Goal: Information Seeking & Learning: Learn about a topic

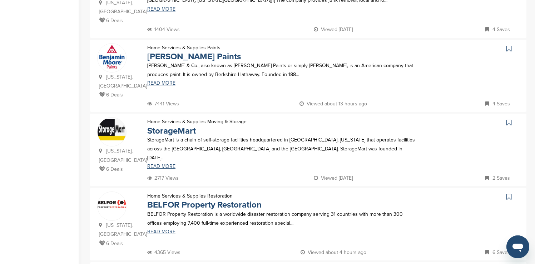
scroll to position [286, 0]
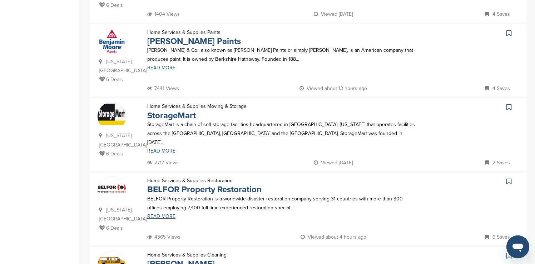
click at [508, 30] on icon at bounding box center [509, 33] width 5 height 7
click at [509, 252] on icon at bounding box center [509, 255] width 5 height 7
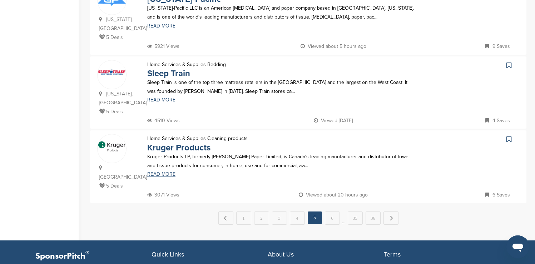
scroll to position [701, 0]
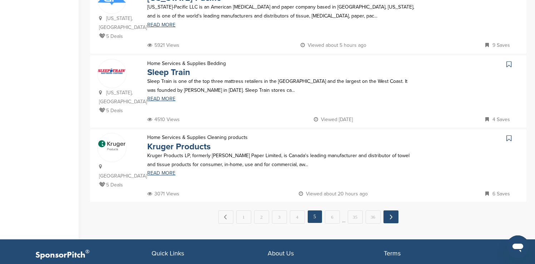
click at [393, 211] on link "Next →" at bounding box center [391, 217] width 15 height 13
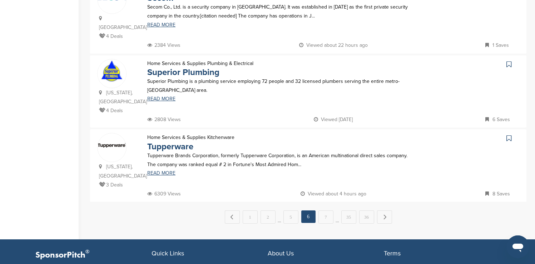
scroll to position [0, 0]
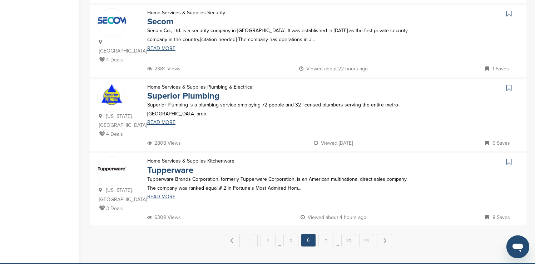
scroll to position [686, 0]
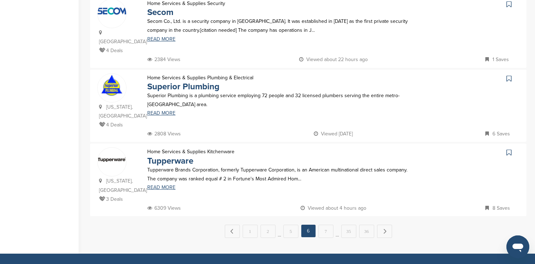
click at [511, 149] on icon at bounding box center [509, 152] width 5 height 7
click at [326, 225] on link "7" at bounding box center [326, 231] width 15 height 13
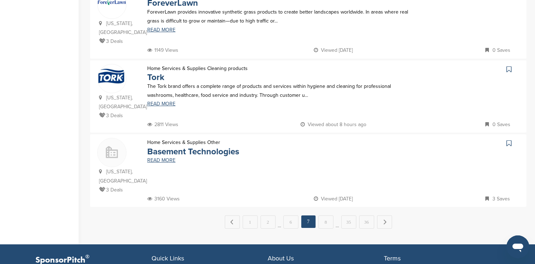
scroll to position [715, 0]
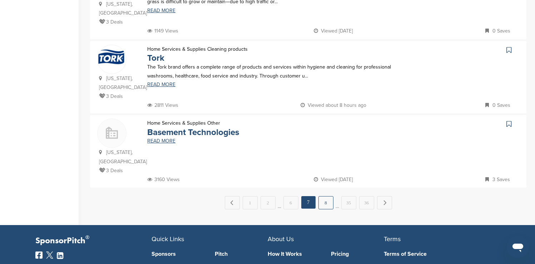
click at [326, 196] on link "8" at bounding box center [326, 202] width 15 height 13
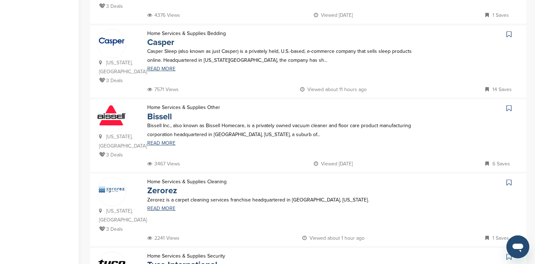
scroll to position [286, 0]
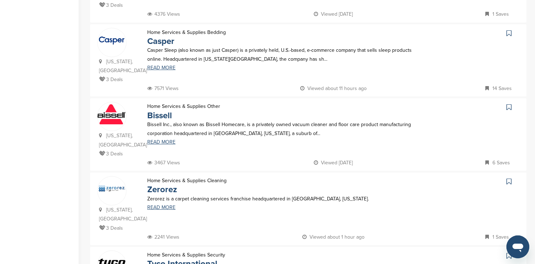
click at [507, 30] on icon at bounding box center [509, 33] width 5 height 7
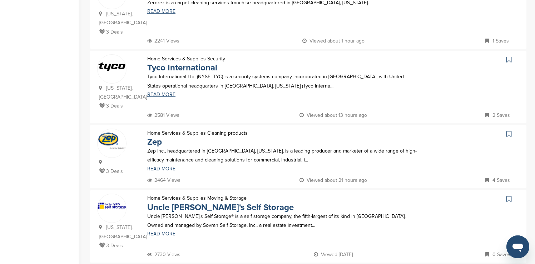
scroll to position [486, 0]
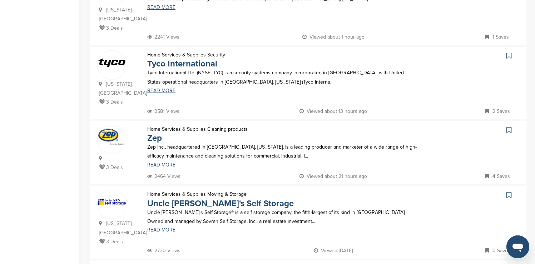
click at [508, 52] on icon at bounding box center [509, 55] width 5 height 7
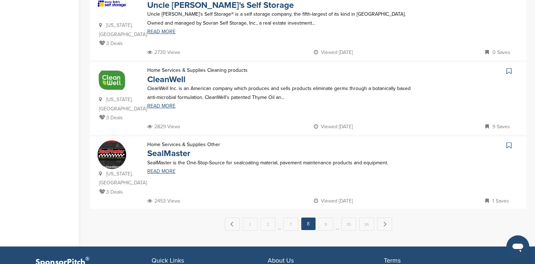
scroll to position [686, 0]
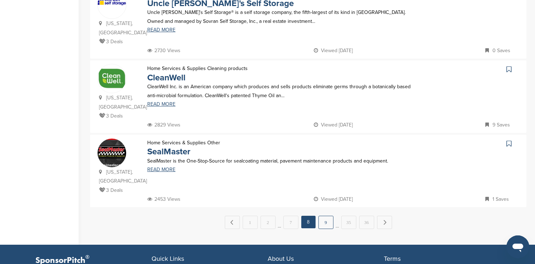
click at [328, 216] on link "9" at bounding box center [326, 222] width 15 height 13
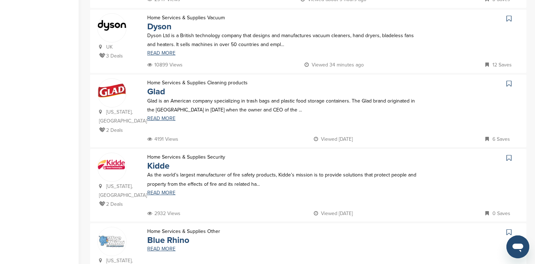
scroll to position [315, 0]
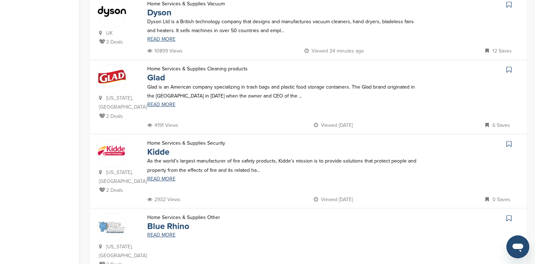
click at [508, 66] on icon at bounding box center [509, 69] width 5 height 7
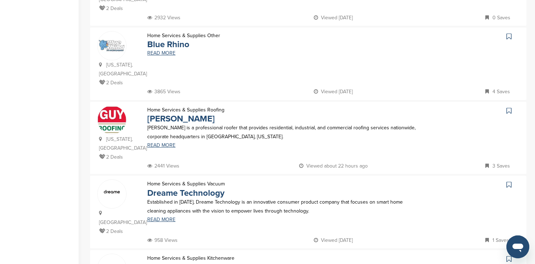
scroll to position [501, 0]
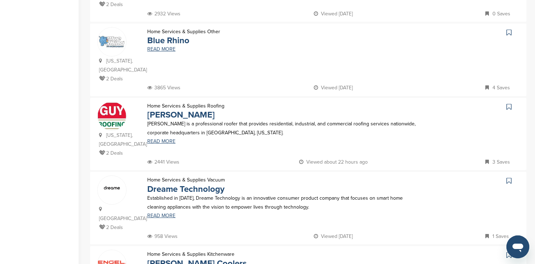
click at [509, 29] on icon at bounding box center [509, 32] width 5 height 7
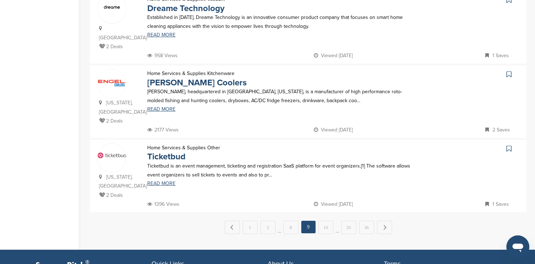
scroll to position [686, 0]
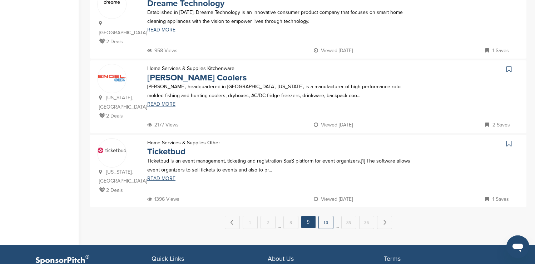
click at [326, 216] on link "10" at bounding box center [326, 222] width 15 height 13
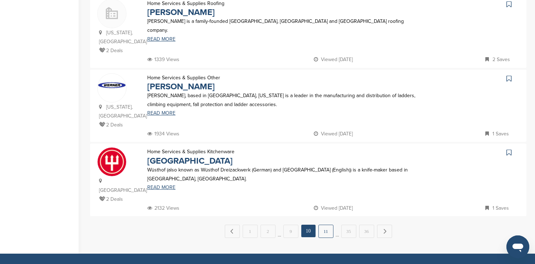
click at [326, 225] on link "11" at bounding box center [326, 231] width 15 height 13
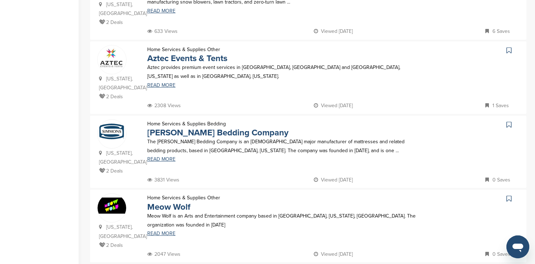
scroll to position [644, 0]
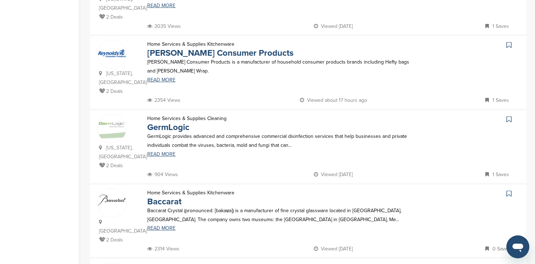
scroll to position [572, 0]
click at [509, 41] on icon at bounding box center [509, 44] width 5 height 7
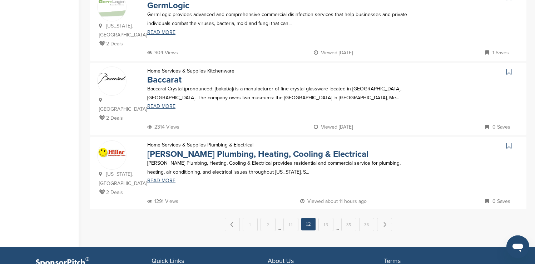
scroll to position [701, 0]
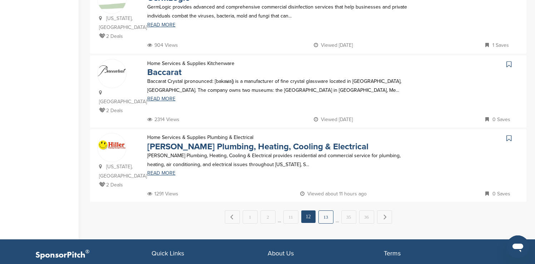
click at [330, 211] on link "13" at bounding box center [326, 217] width 15 height 13
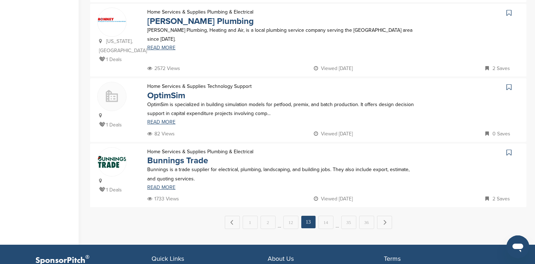
scroll to position [672, 0]
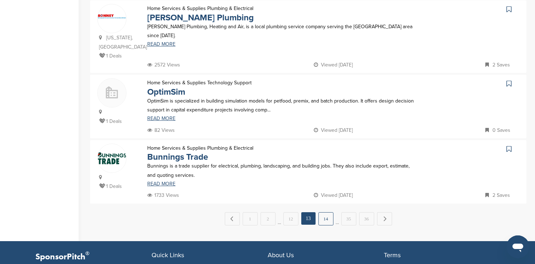
click at [330, 212] on link "14" at bounding box center [326, 218] width 15 height 13
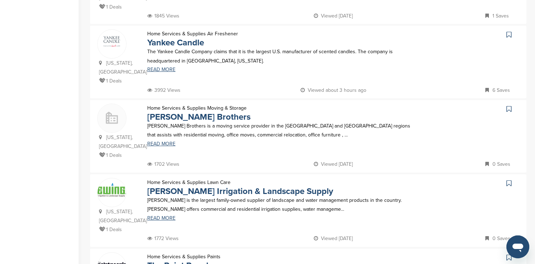
scroll to position [515, 0]
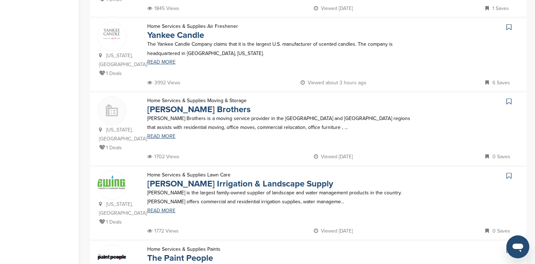
click at [509, 24] on icon at bounding box center [509, 27] width 5 height 7
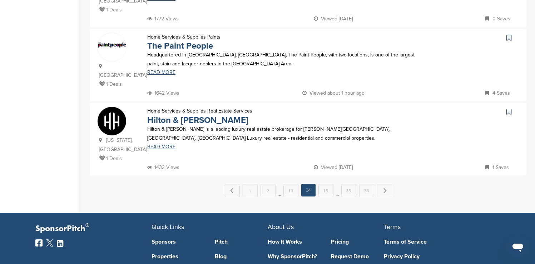
scroll to position [729, 0]
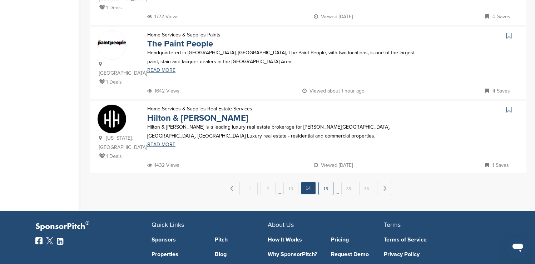
click at [328, 182] on link "15" at bounding box center [326, 188] width 15 height 13
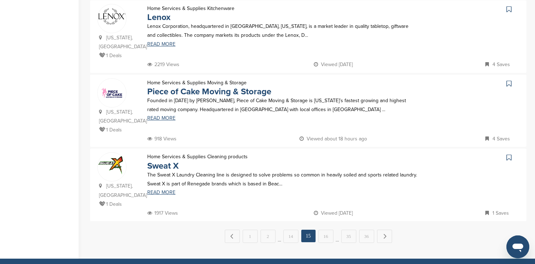
scroll to position [701, 0]
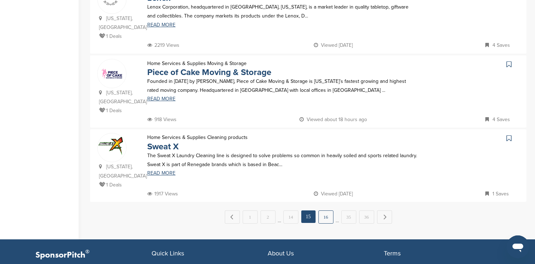
click at [326, 211] on link "16" at bounding box center [326, 217] width 15 height 13
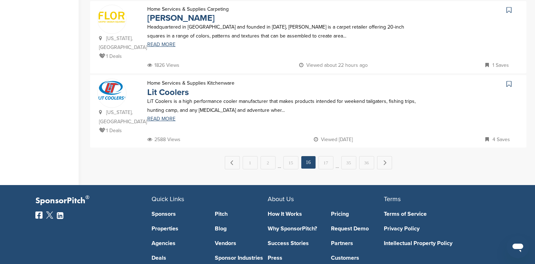
scroll to position [758, 0]
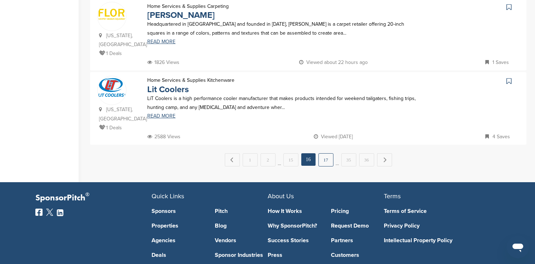
click at [331, 153] on link "17" at bounding box center [326, 159] width 15 height 13
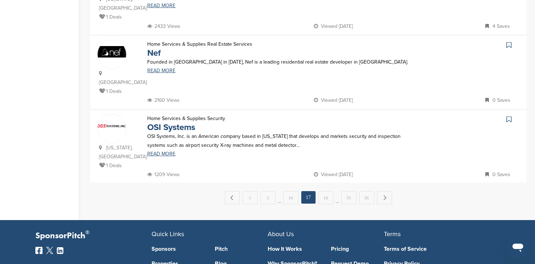
scroll to position [729, 0]
click at [330, 191] on link "18" at bounding box center [326, 197] width 15 height 13
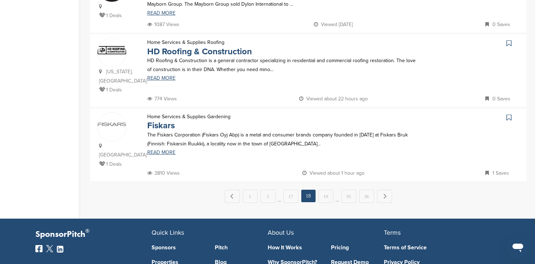
scroll to position [715, 0]
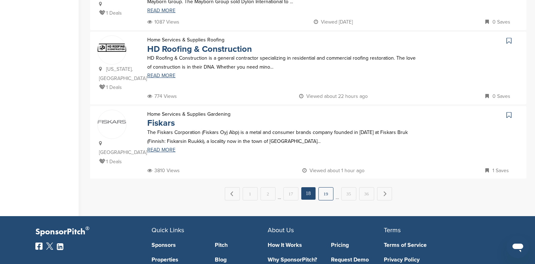
click at [331, 187] on link "19" at bounding box center [326, 193] width 15 height 13
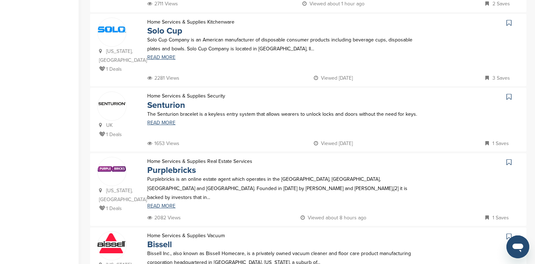
scroll to position [300, 0]
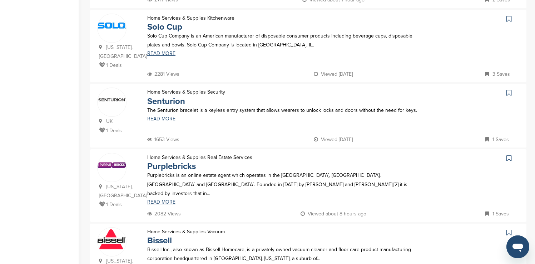
click at [510, 15] on icon at bounding box center [509, 18] width 5 height 7
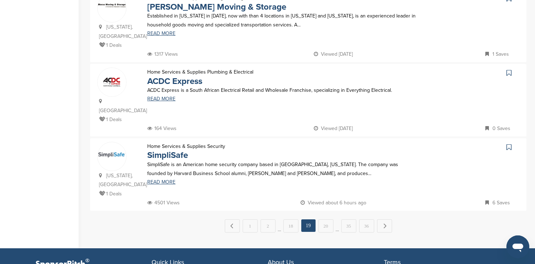
scroll to position [686, 0]
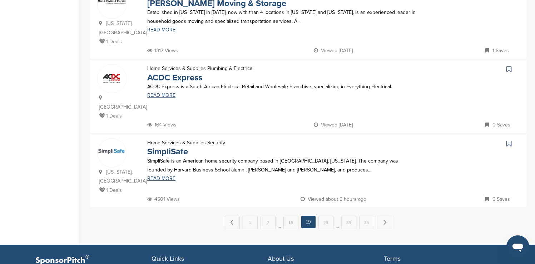
click at [508, 140] on icon at bounding box center [509, 143] width 5 height 7
click at [332, 216] on link "20" at bounding box center [326, 222] width 15 height 13
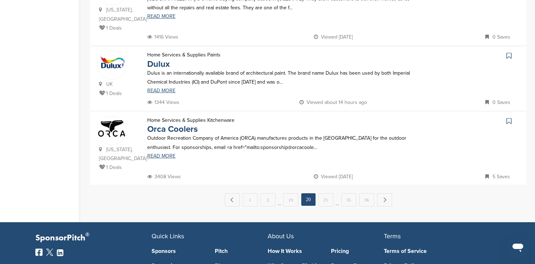
scroll to position [701, 0]
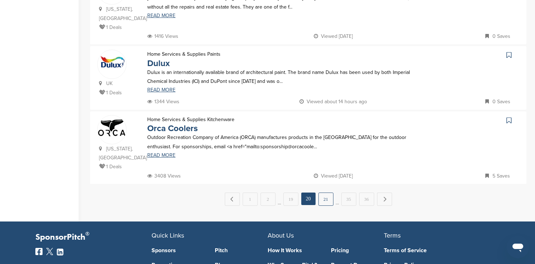
click at [330, 193] on link "21" at bounding box center [326, 199] width 15 height 13
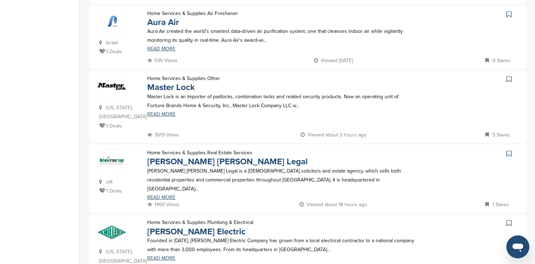
scroll to position [601, 0]
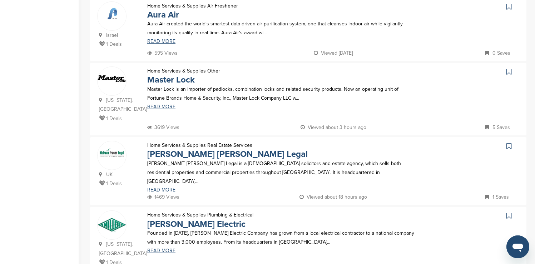
click at [509, 68] on icon at bounding box center [509, 71] width 5 height 7
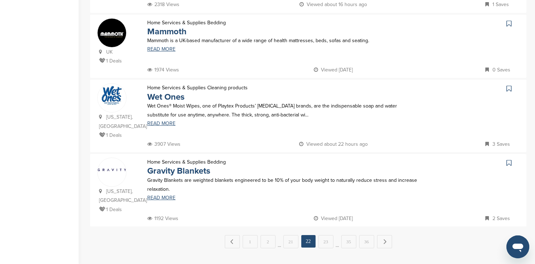
scroll to position [686, 0]
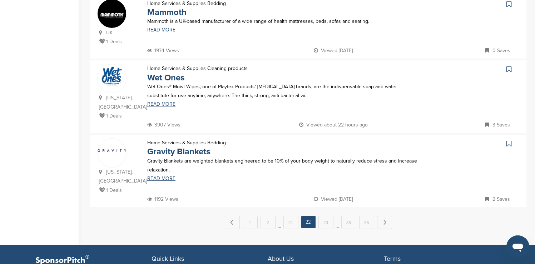
click at [509, 66] on icon at bounding box center [509, 69] width 5 height 7
click at [326, 216] on link "23" at bounding box center [326, 222] width 15 height 13
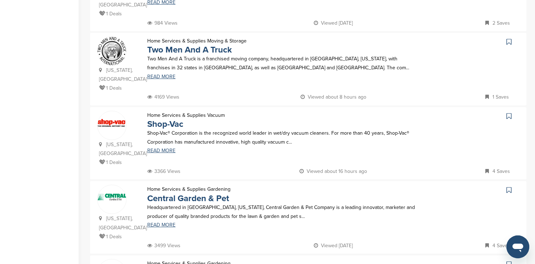
scroll to position [486, 0]
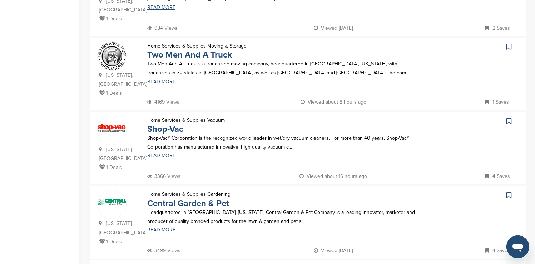
click at [508, 43] on icon at bounding box center [509, 46] width 5 height 7
click at [508, 118] on icon at bounding box center [509, 121] width 5 height 7
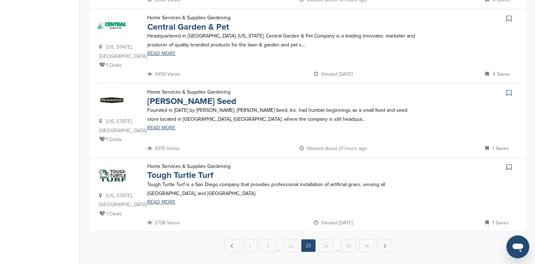
scroll to position [686, 0]
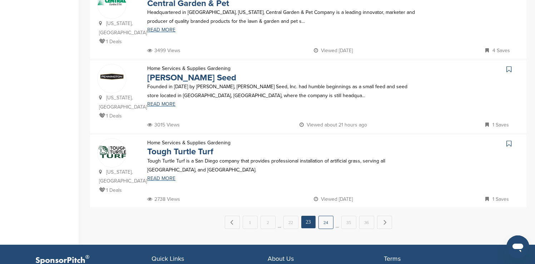
click at [327, 216] on link "24" at bounding box center [326, 222] width 15 height 13
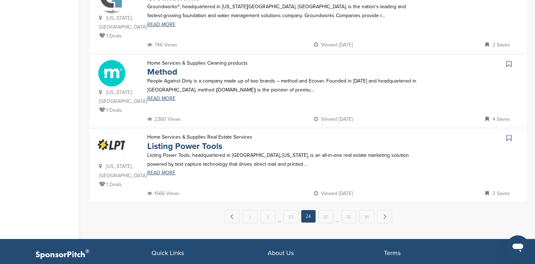
scroll to position [715, 0]
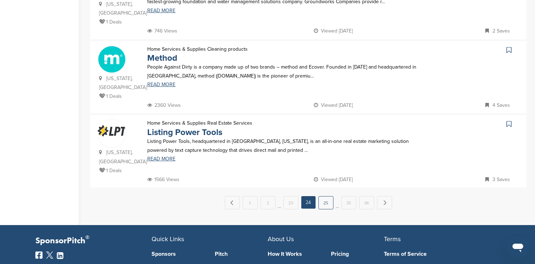
click at [326, 196] on link "25" at bounding box center [326, 202] width 15 height 13
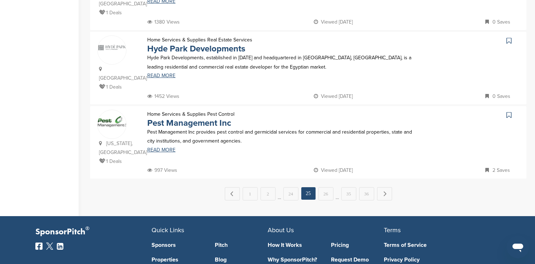
scroll to position [701, 0]
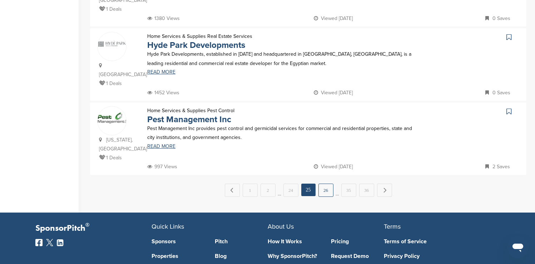
click at [322, 184] on link "26" at bounding box center [326, 190] width 15 height 13
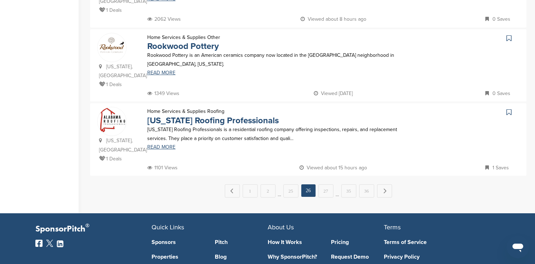
scroll to position [744, 0]
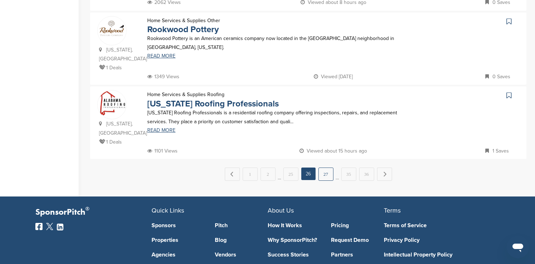
click at [324, 168] on link "27" at bounding box center [326, 174] width 15 height 13
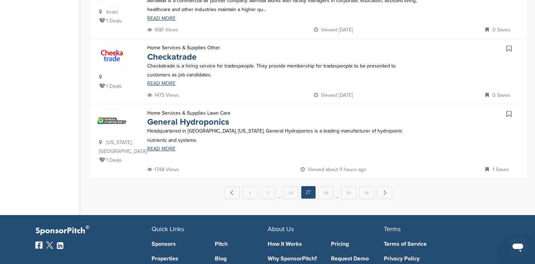
scroll to position [715, 0]
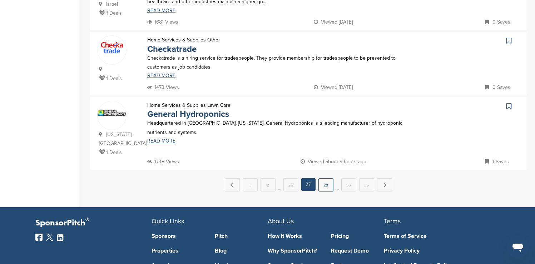
click at [327, 178] on link "28" at bounding box center [326, 184] width 15 height 13
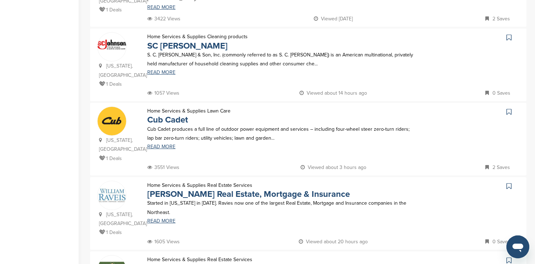
scroll to position [358, 0]
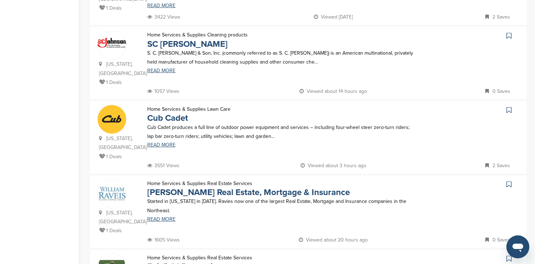
click at [511, 32] on icon at bounding box center [509, 35] width 5 height 7
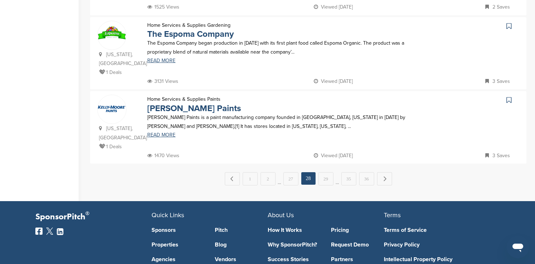
scroll to position [758, 0]
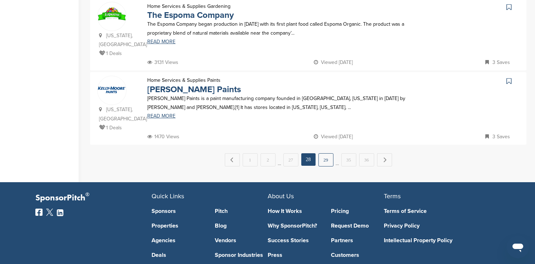
click at [322, 153] on link "29" at bounding box center [326, 159] width 15 height 13
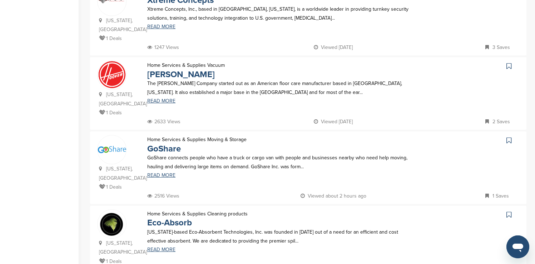
scroll to position [629, 0]
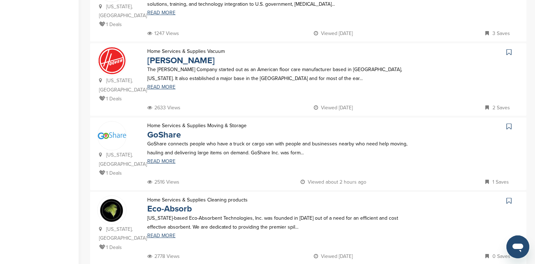
click at [510, 49] on icon at bounding box center [509, 52] width 5 height 7
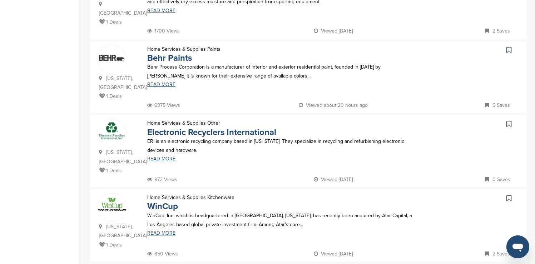
scroll to position [286, 0]
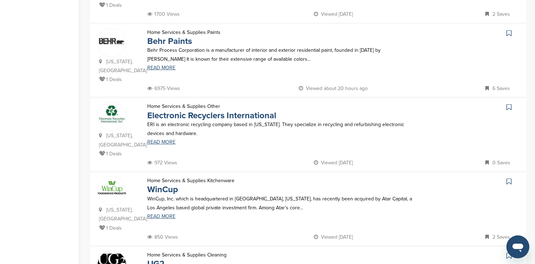
click at [509, 30] on icon at bounding box center [509, 33] width 5 height 7
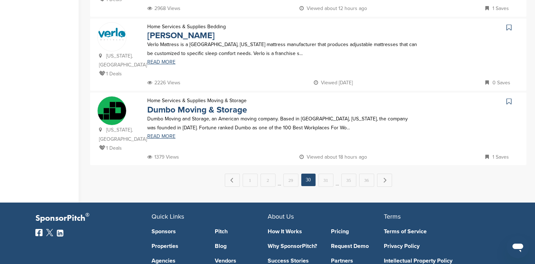
scroll to position [758, 0]
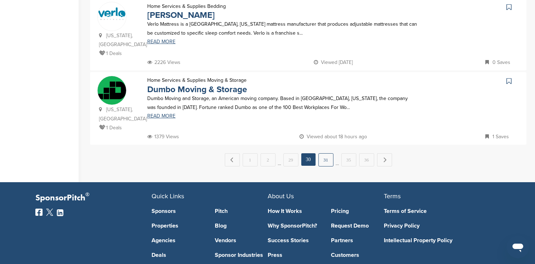
click at [329, 153] on link "31" at bounding box center [326, 159] width 15 height 13
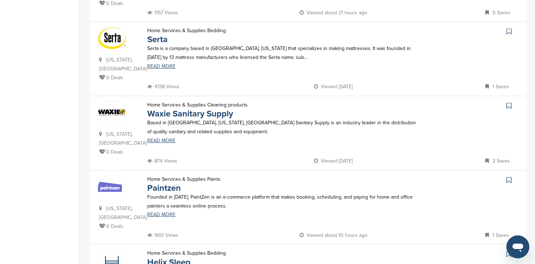
scroll to position [586, 0]
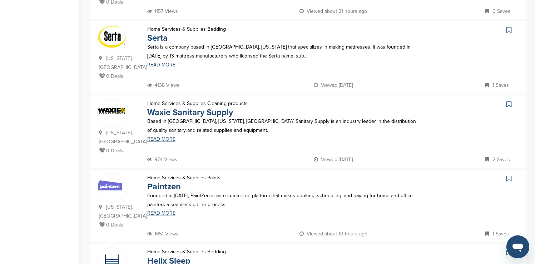
click at [510, 26] on icon at bounding box center [509, 29] width 5 height 7
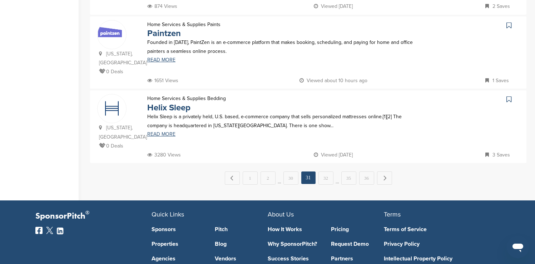
scroll to position [744, 0]
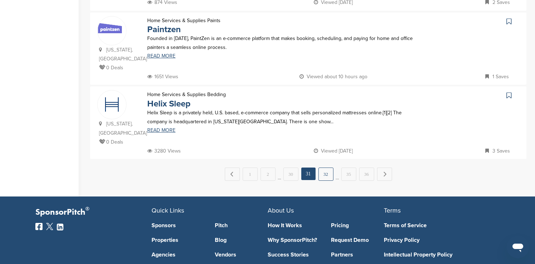
click at [329, 168] on link "32" at bounding box center [326, 174] width 15 height 13
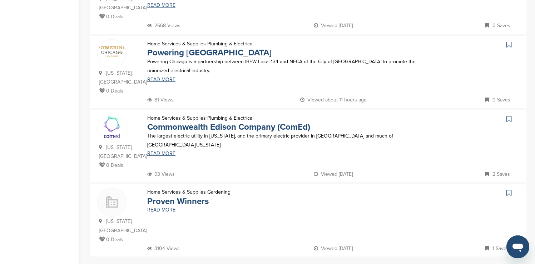
scroll to position [672, 0]
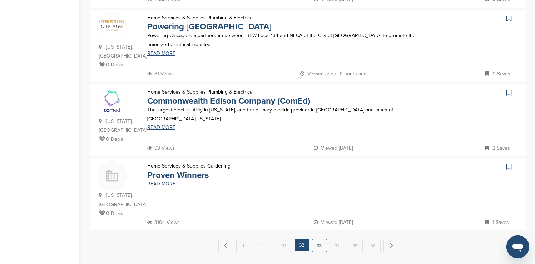
click at [316, 239] on link "33" at bounding box center [319, 245] width 15 height 13
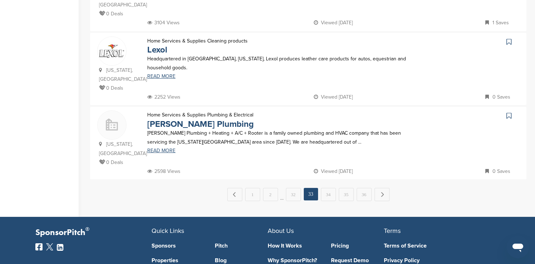
scroll to position [729, 0]
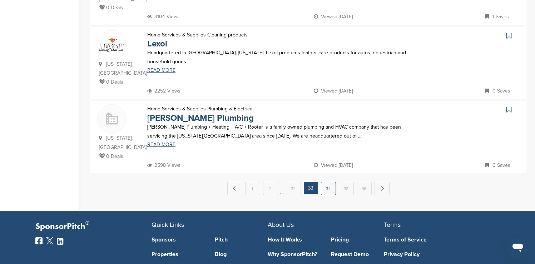
click at [326, 182] on link "34" at bounding box center [328, 188] width 15 height 13
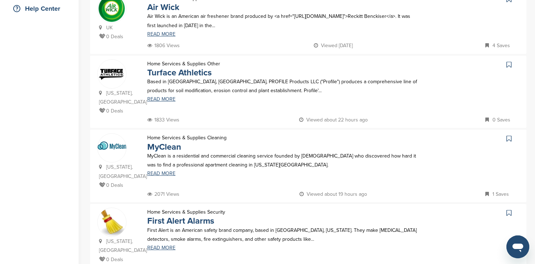
scroll to position [157, 0]
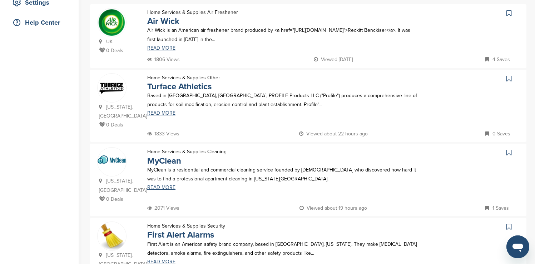
click at [511, 12] on icon at bounding box center [509, 13] width 5 height 7
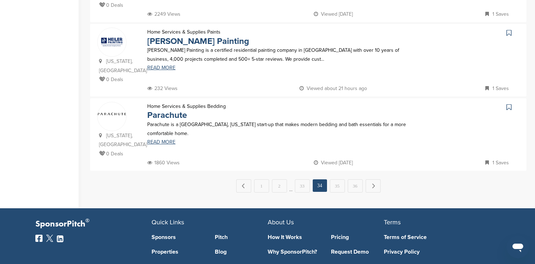
scroll to position [729, 0]
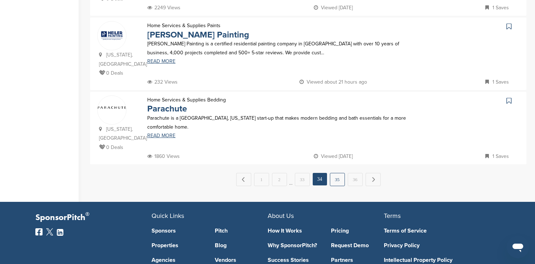
click at [335, 173] on link "35" at bounding box center [337, 179] width 15 height 13
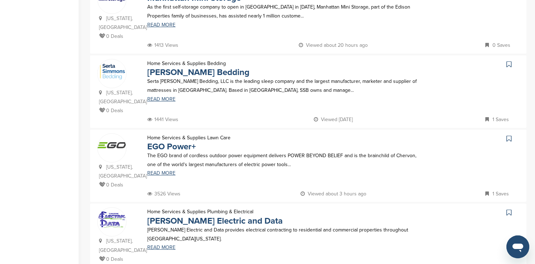
scroll to position [629, 0]
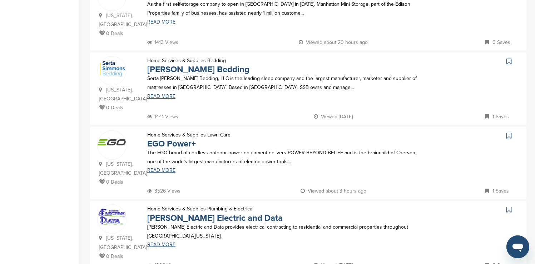
click at [509, 58] on icon at bounding box center [509, 61] width 5 height 7
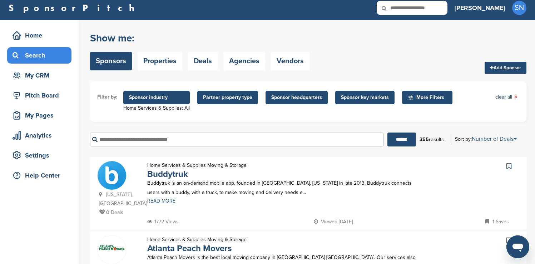
scroll to position [3, 0]
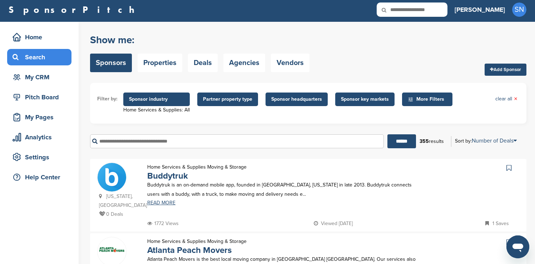
click at [162, 98] on span "Sponsor industry" at bounding box center [156, 99] width 55 height 8
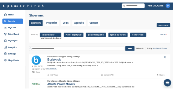
scroll to position [0, 0]
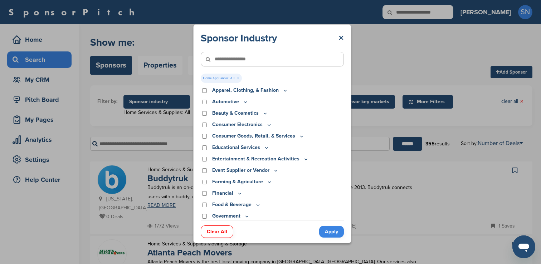
click at [329, 233] on link "Apply" at bounding box center [331, 232] width 25 height 12
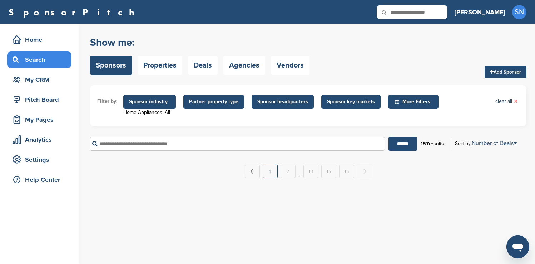
click at [270, 172] on link "1" at bounding box center [270, 171] width 15 height 13
